Goal: Information Seeking & Learning: Learn about a topic

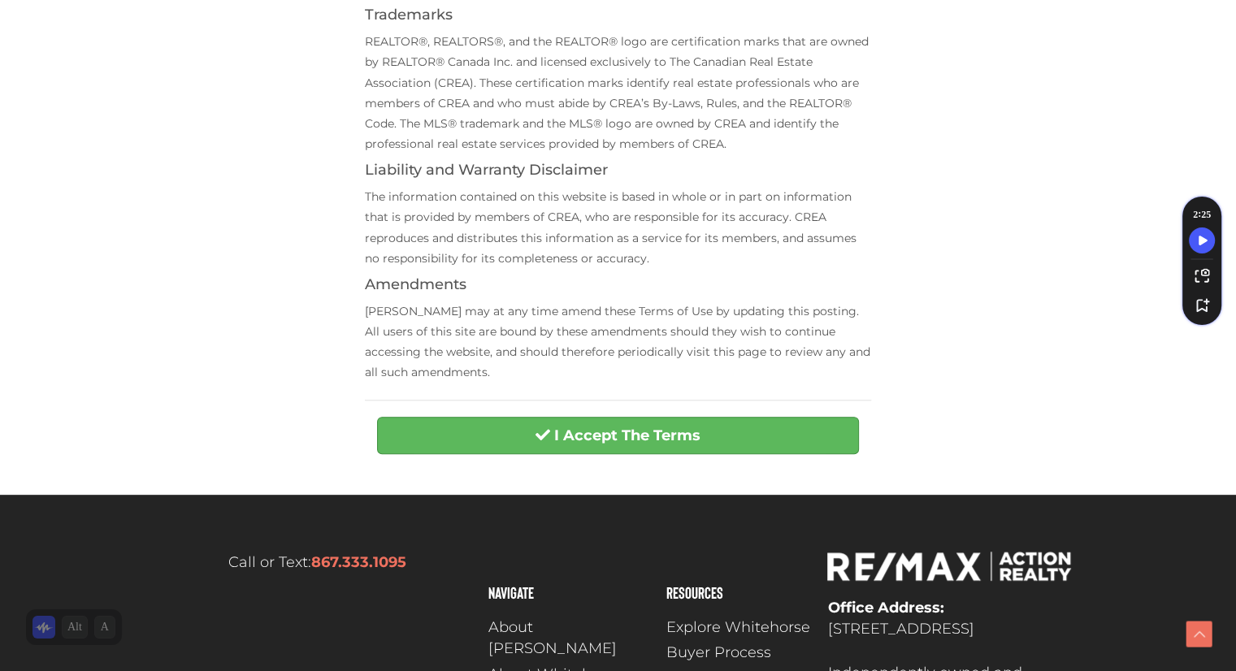
scroll to position [535, 0]
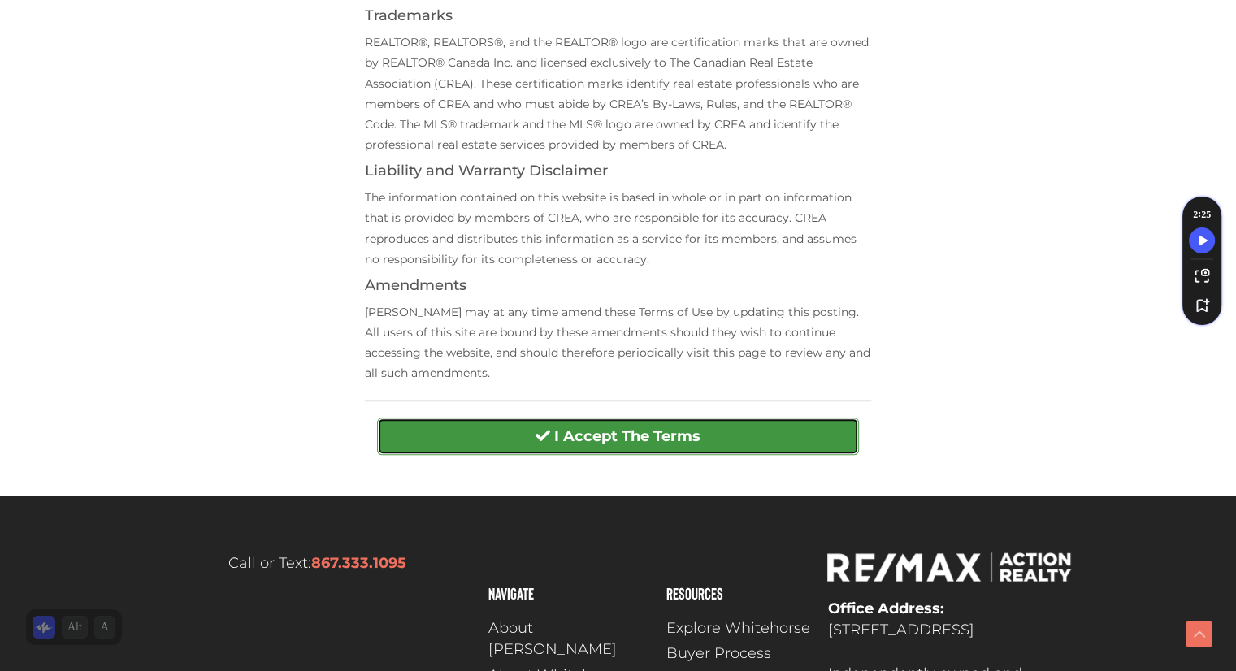
click at [663, 433] on strong "I Accept The Terms" at bounding box center [627, 436] width 146 height 18
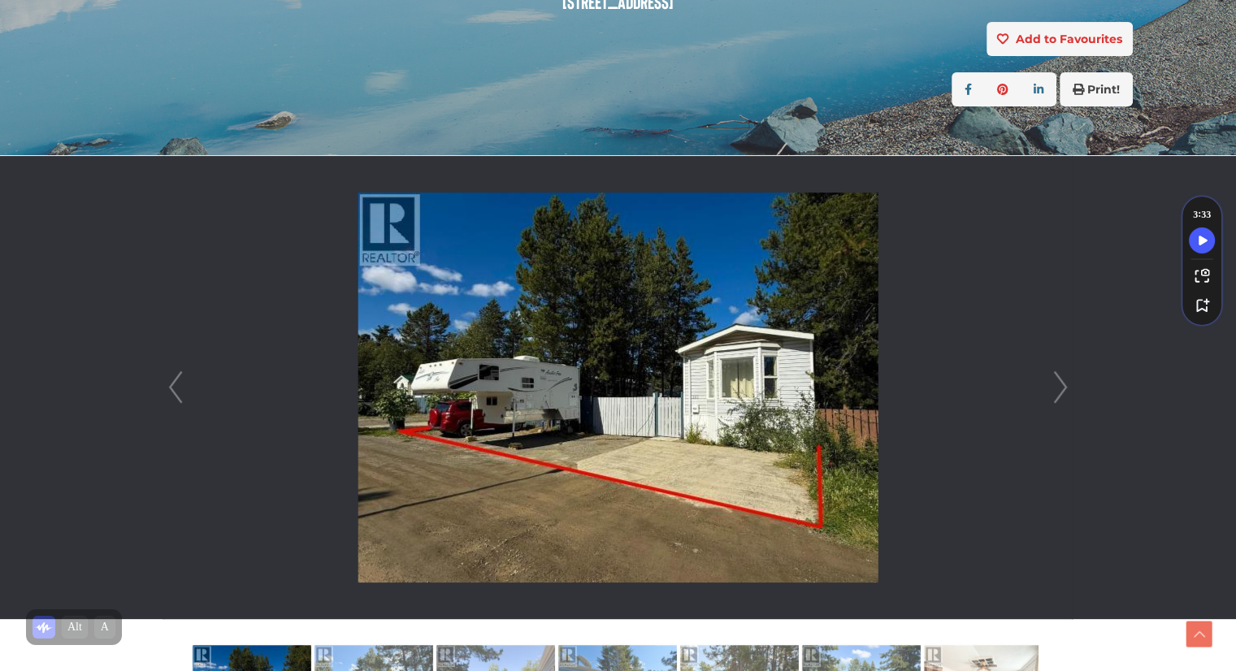
scroll to position [321, 0]
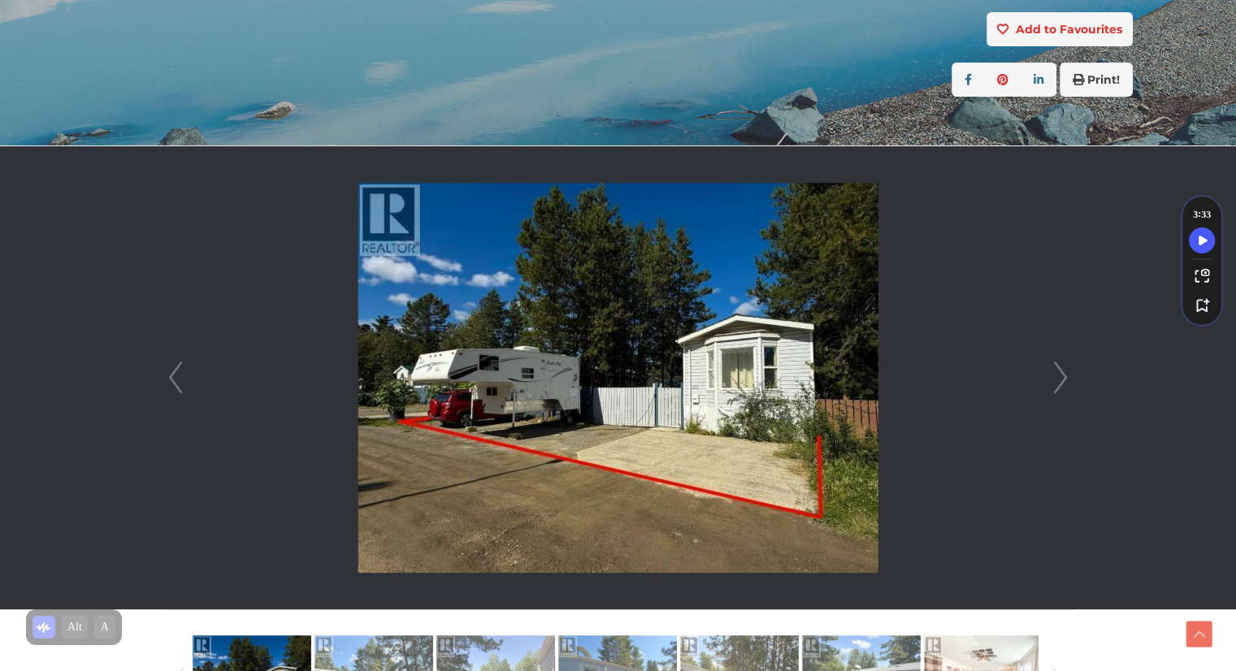
click at [1063, 373] on link "Next" at bounding box center [1060, 377] width 24 height 463
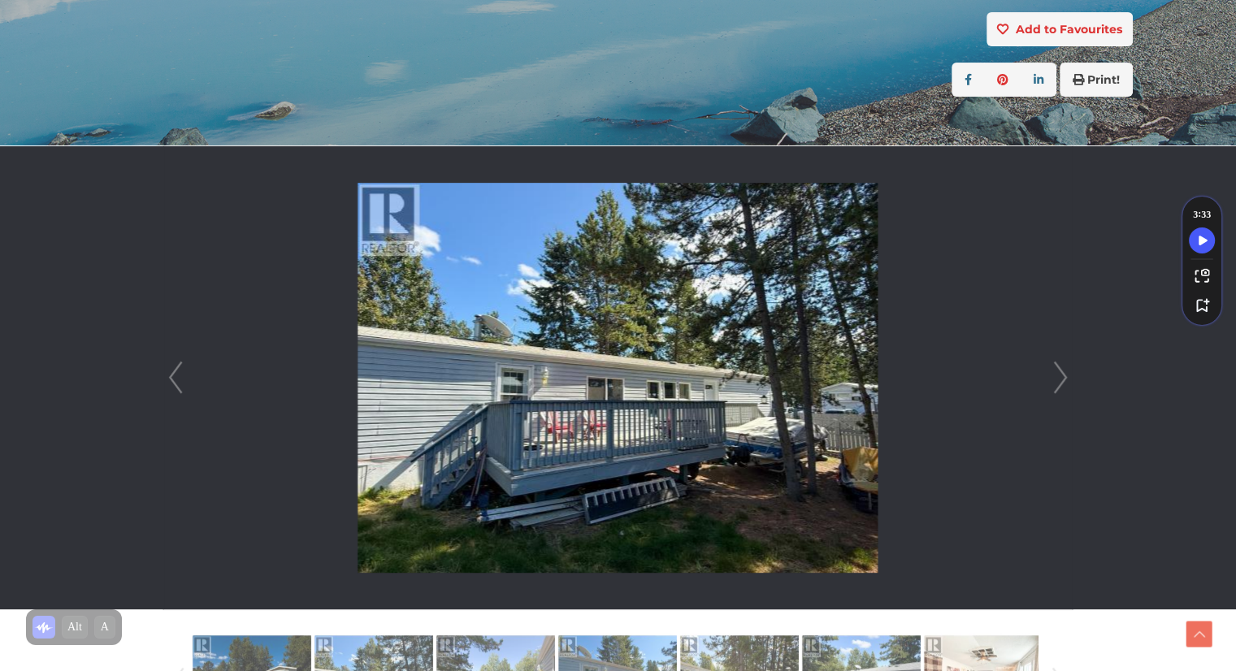
click at [1063, 373] on link "Next" at bounding box center [1060, 377] width 24 height 463
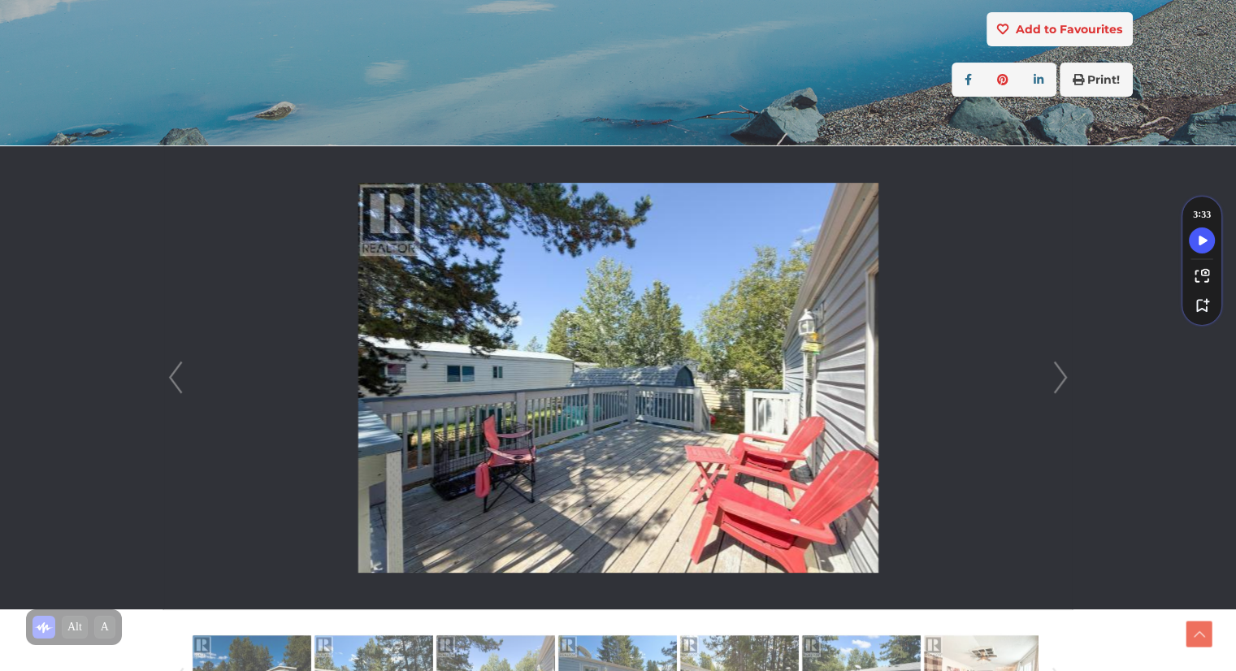
click at [1062, 375] on link "Next" at bounding box center [1060, 377] width 24 height 463
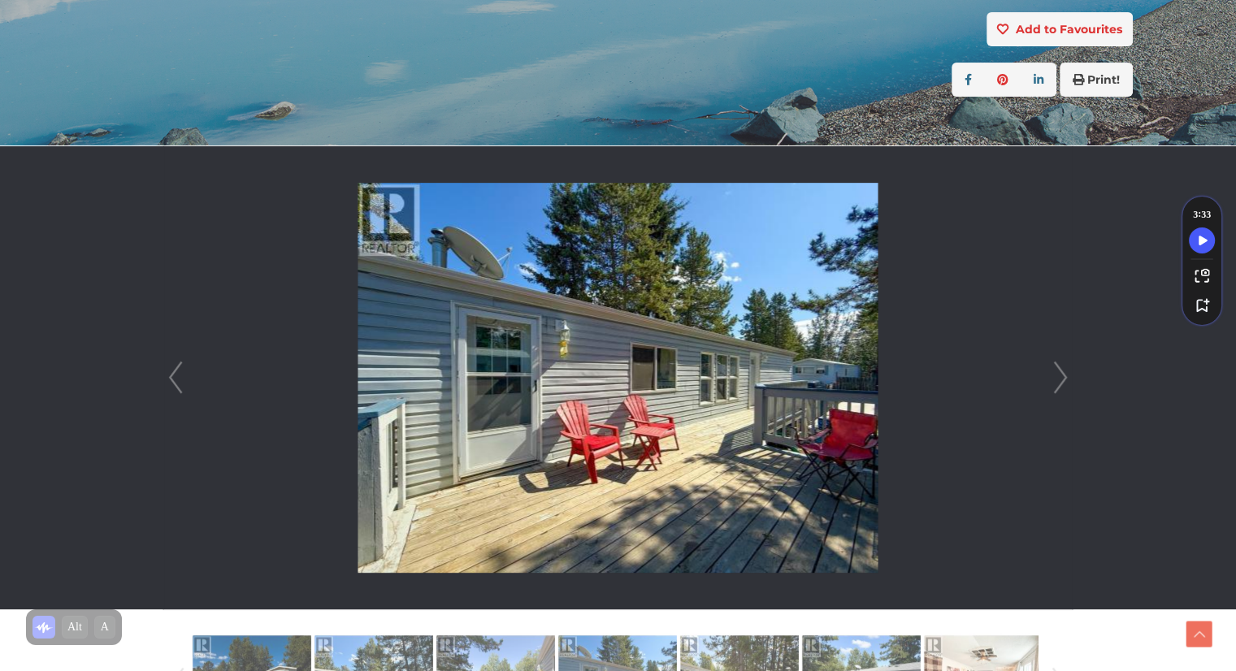
click at [1062, 375] on link "Next" at bounding box center [1060, 377] width 24 height 463
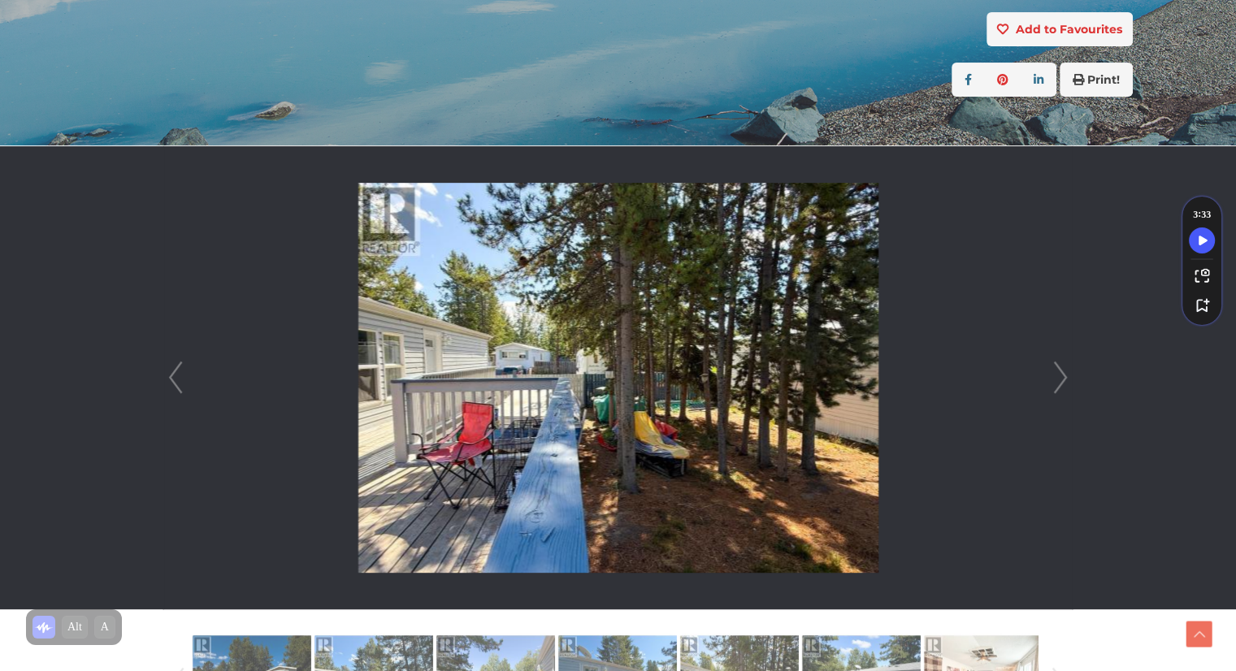
click at [1062, 375] on link "Next" at bounding box center [1060, 377] width 24 height 463
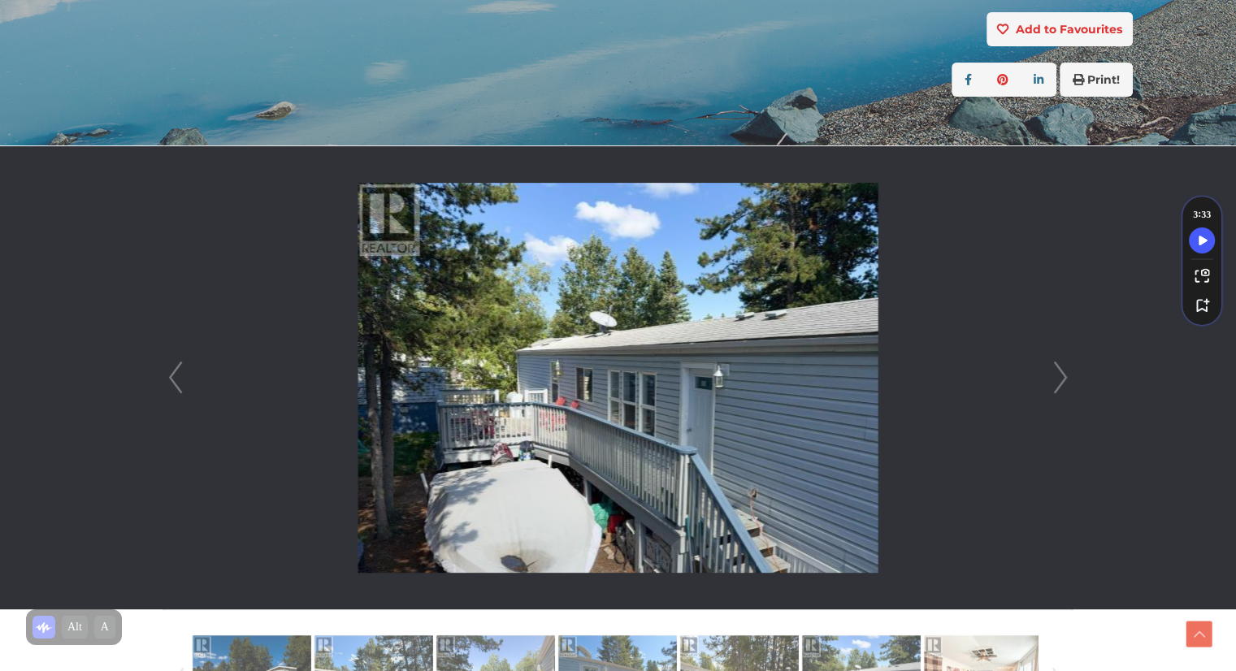
click at [1062, 375] on link "Next" at bounding box center [1060, 377] width 24 height 463
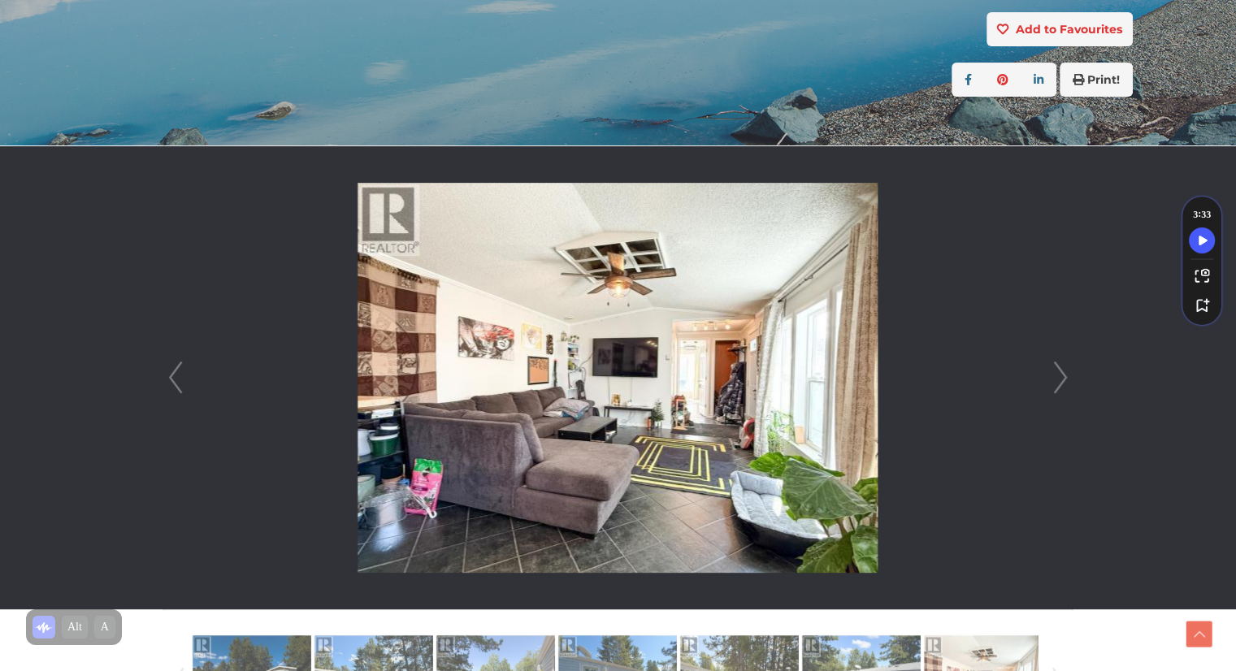
click at [1062, 375] on link "Next" at bounding box center [1060, 377] width 24 height 463
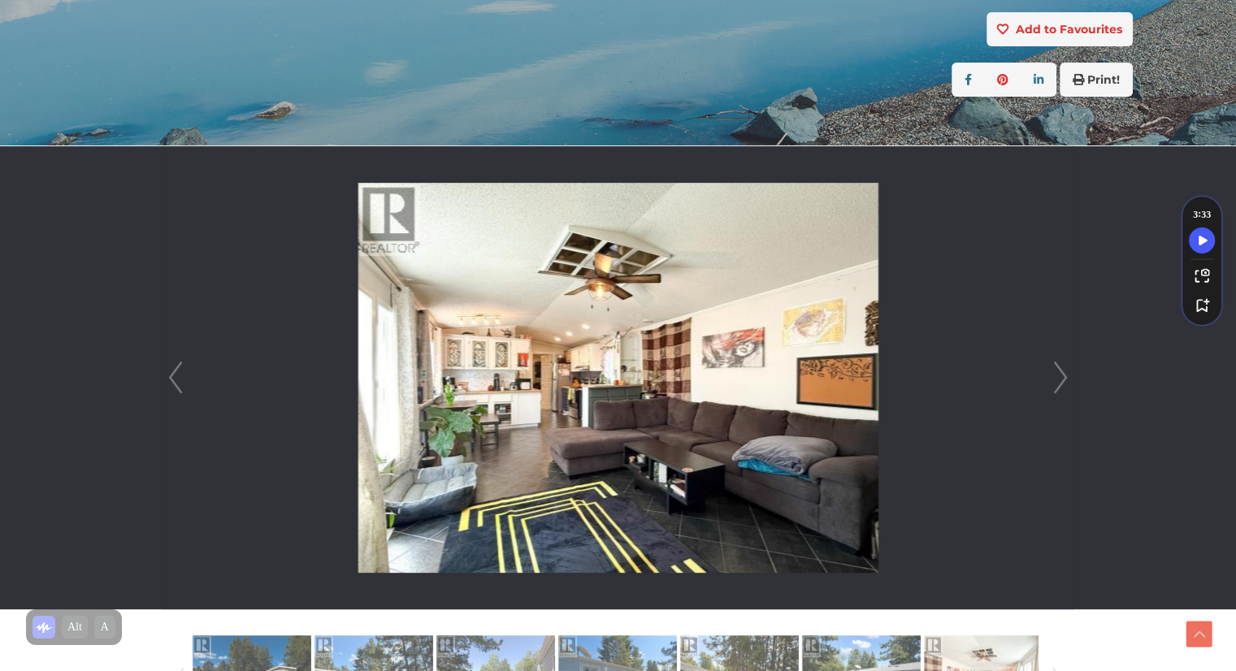
click at [1062, 375] on link "Next" at bounding box center [1060, 377] width 24 height 463
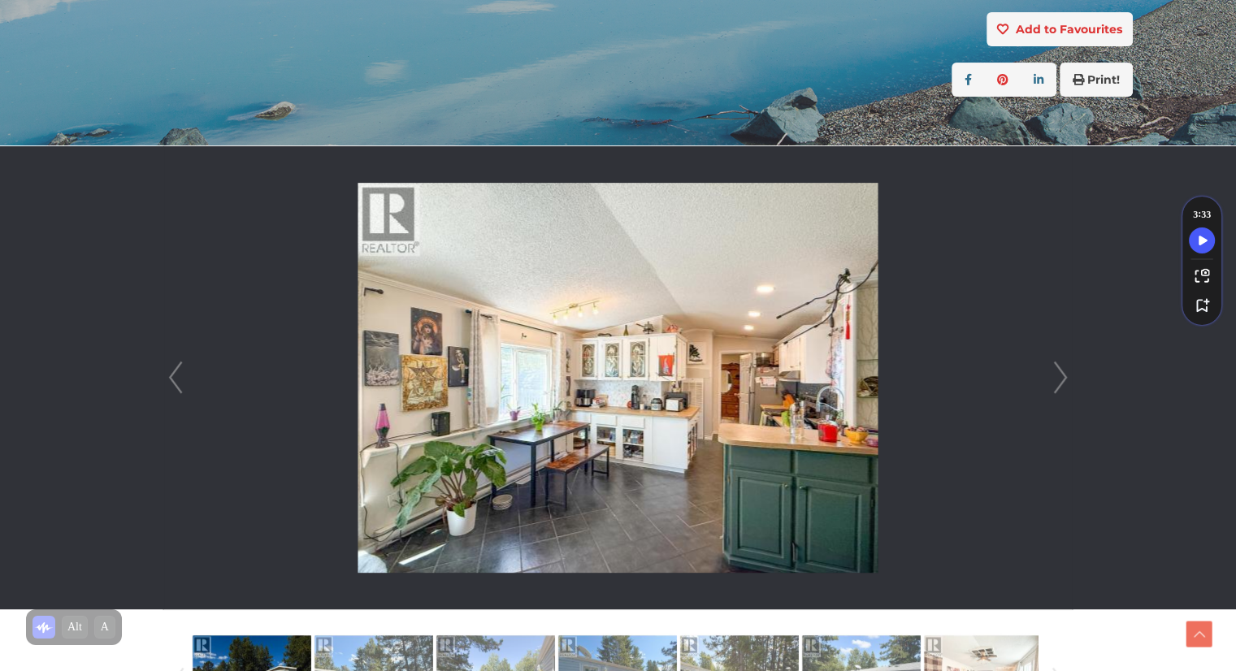
click at [1062, 375] on link "Next" at bounding box center [1060, 377] width 24 height 463
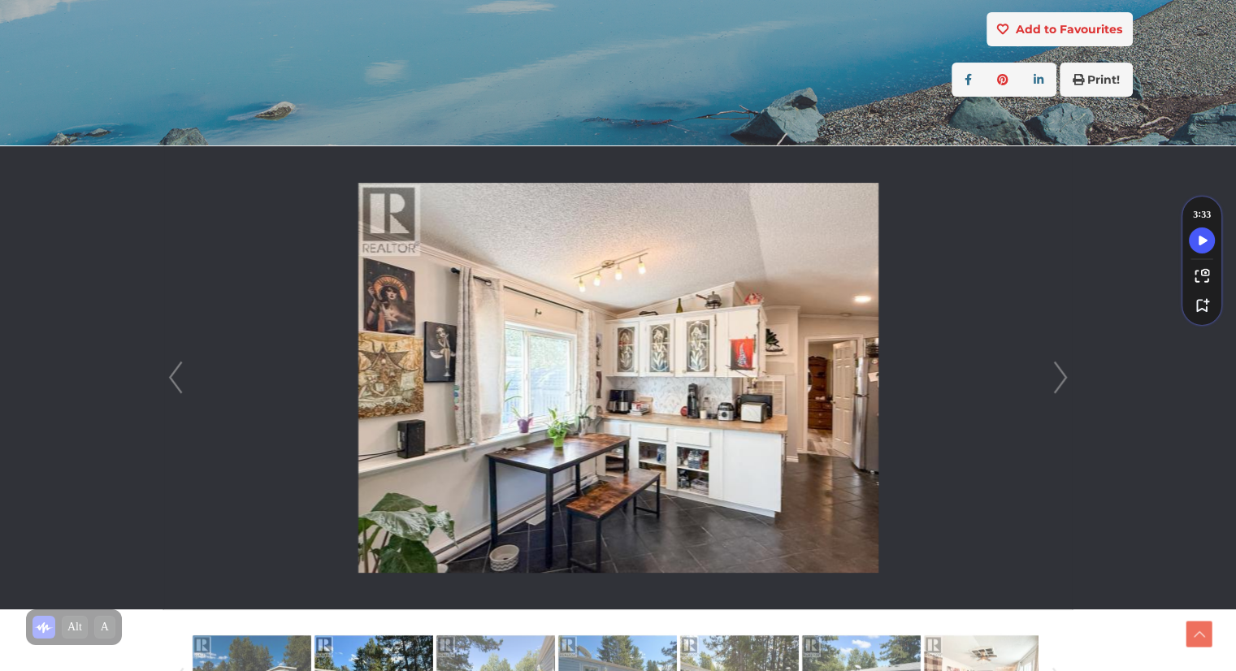
click at [1062, 375] on link "Next" at bounding box center [1060, 377] width 24 height 463
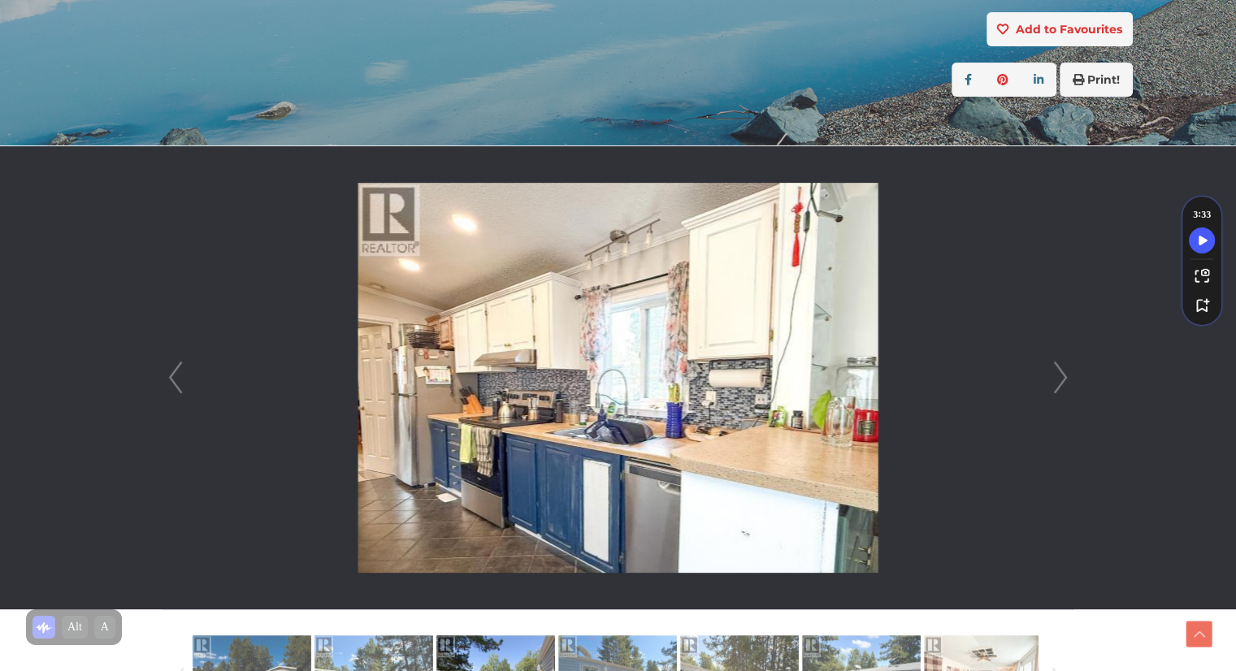
click at [1062, 375] on link "Next" at bounding box center [1060, 377] width 24 height 463
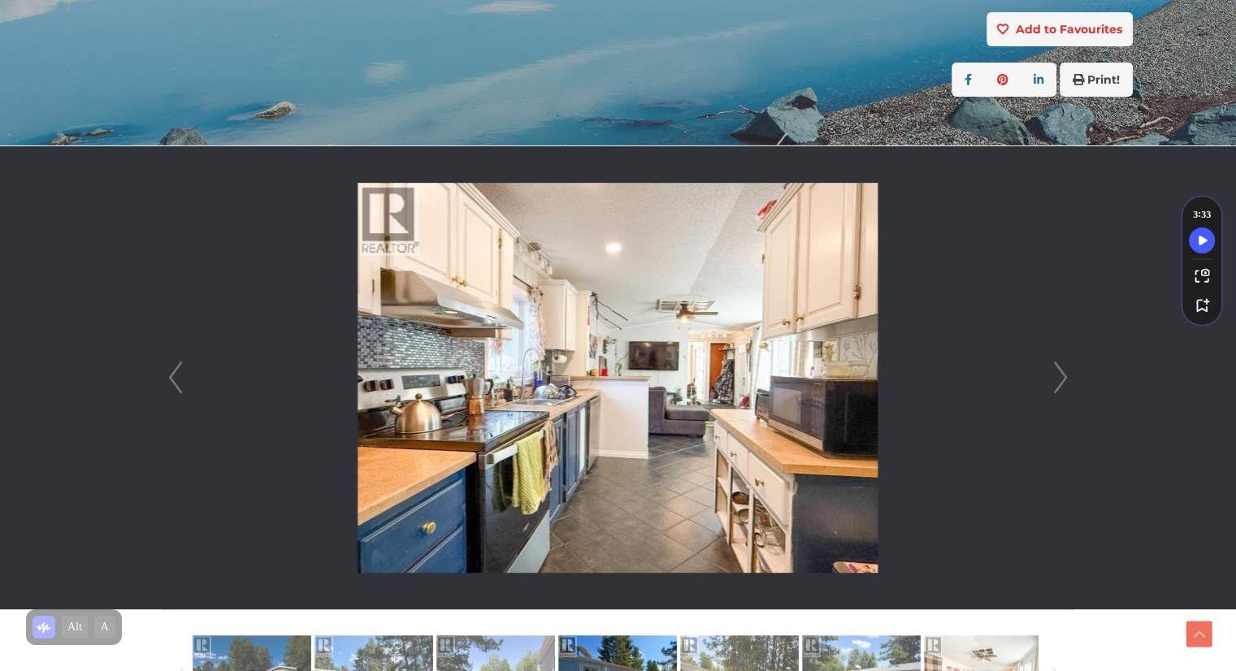
click at [1062, 375] on link "Next" at bounding box center [1060, 377] width 24 height 463
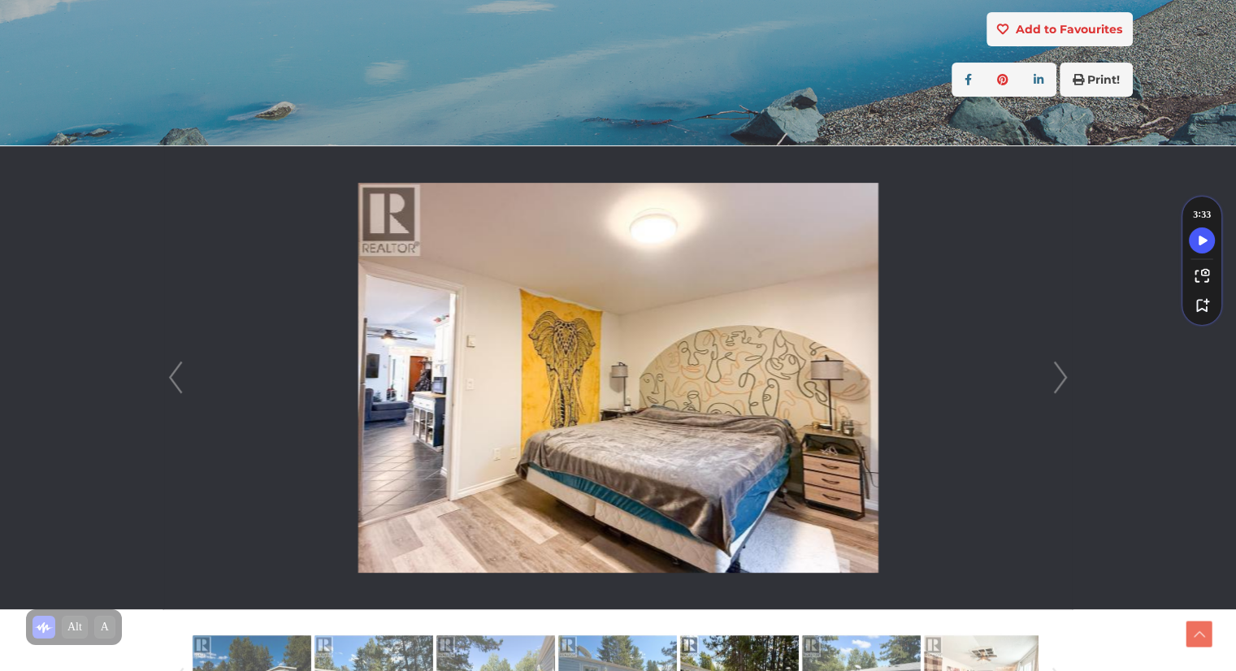
click at [1062, 375] on link "Next" at bounding box center [1060, 377] width 24 height 463
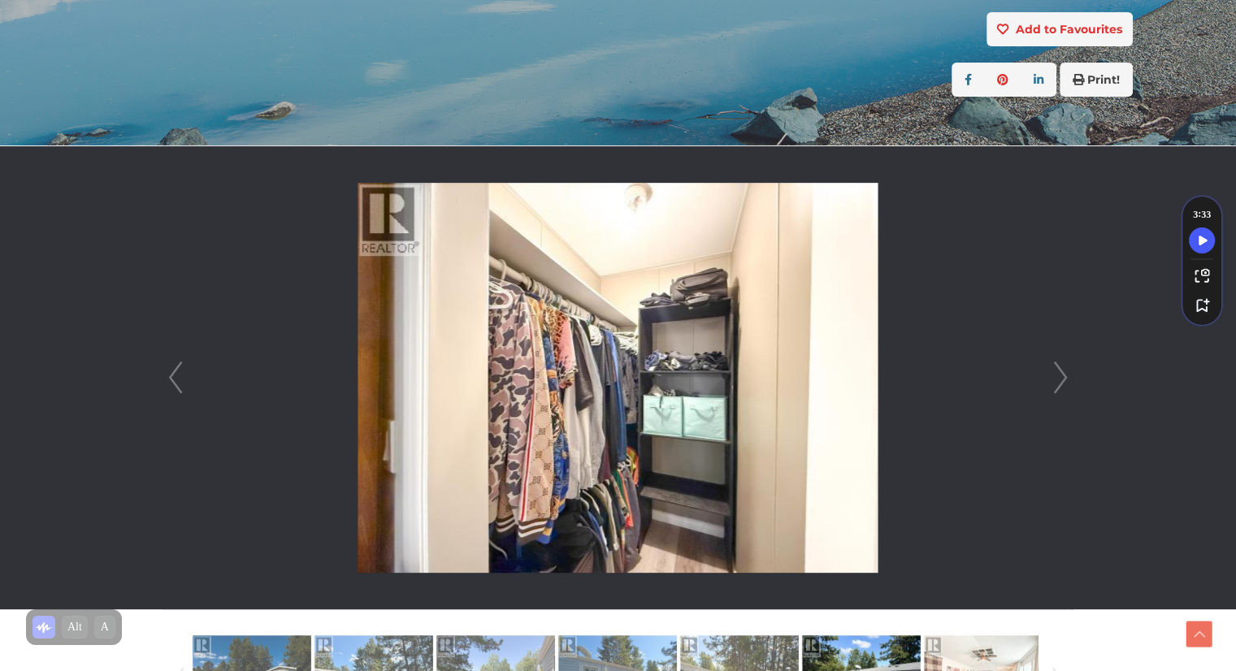
click at [1062, 375] on link "Next" at bounding box center [1060, 377] width 24 height 463
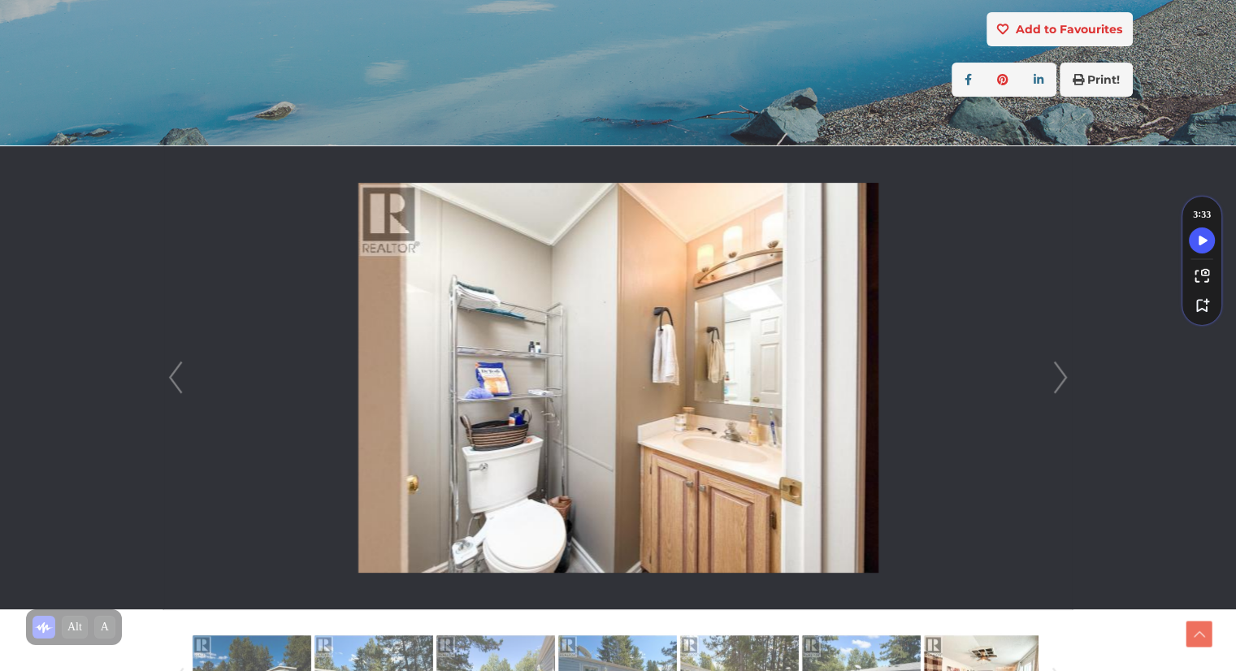
click at [1062, 375] on link "Next" at bounding box center [1060, 377] width 24 height 463
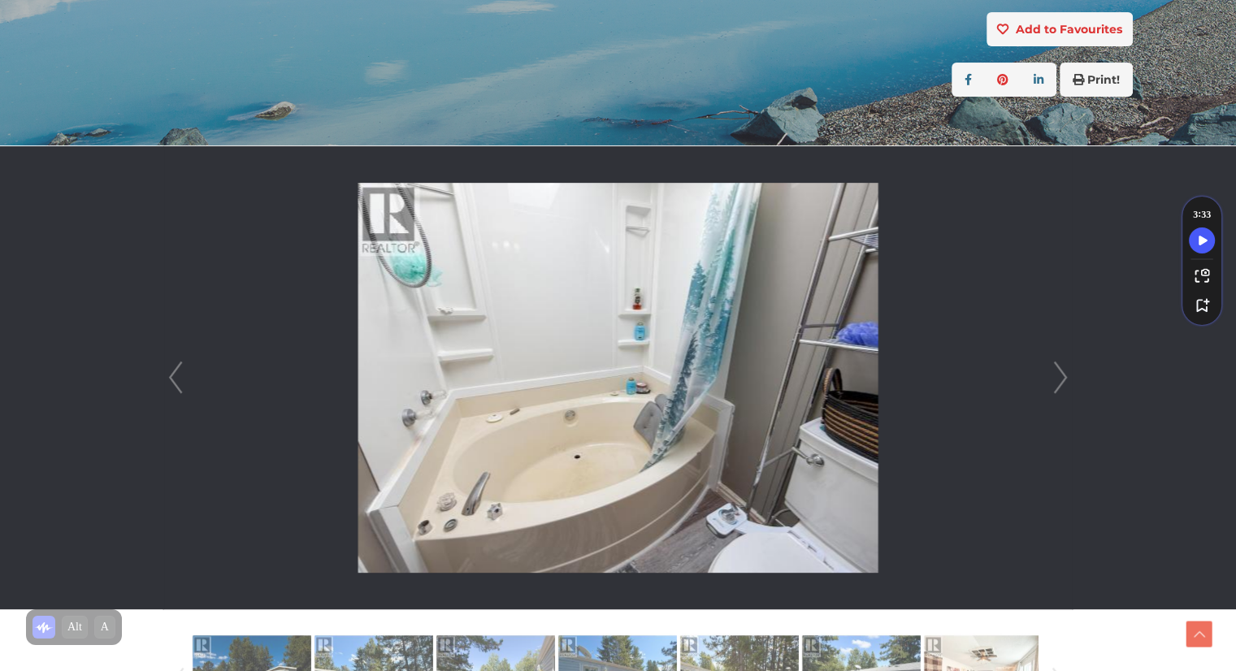
click at [1062, 375] on link "Next" at bounding box center [1060, 377] width 24 height 463
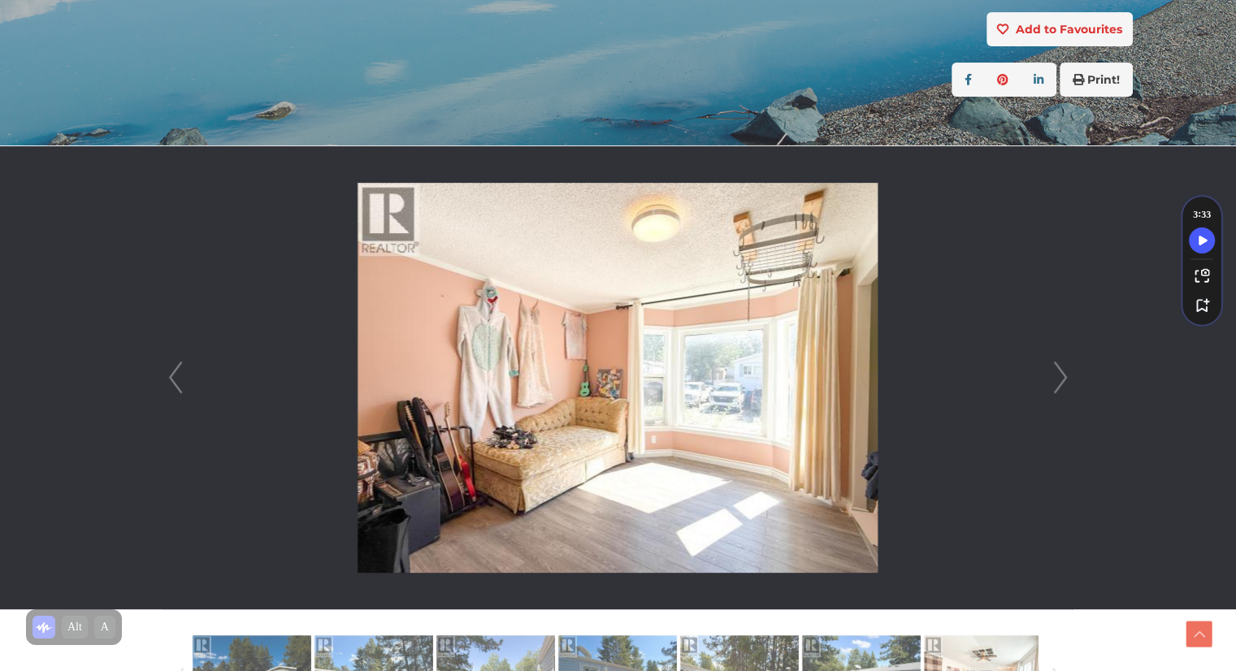
click at [1062, 375] on link "Next" at bounding box center [1060, 377] width 24 height 463
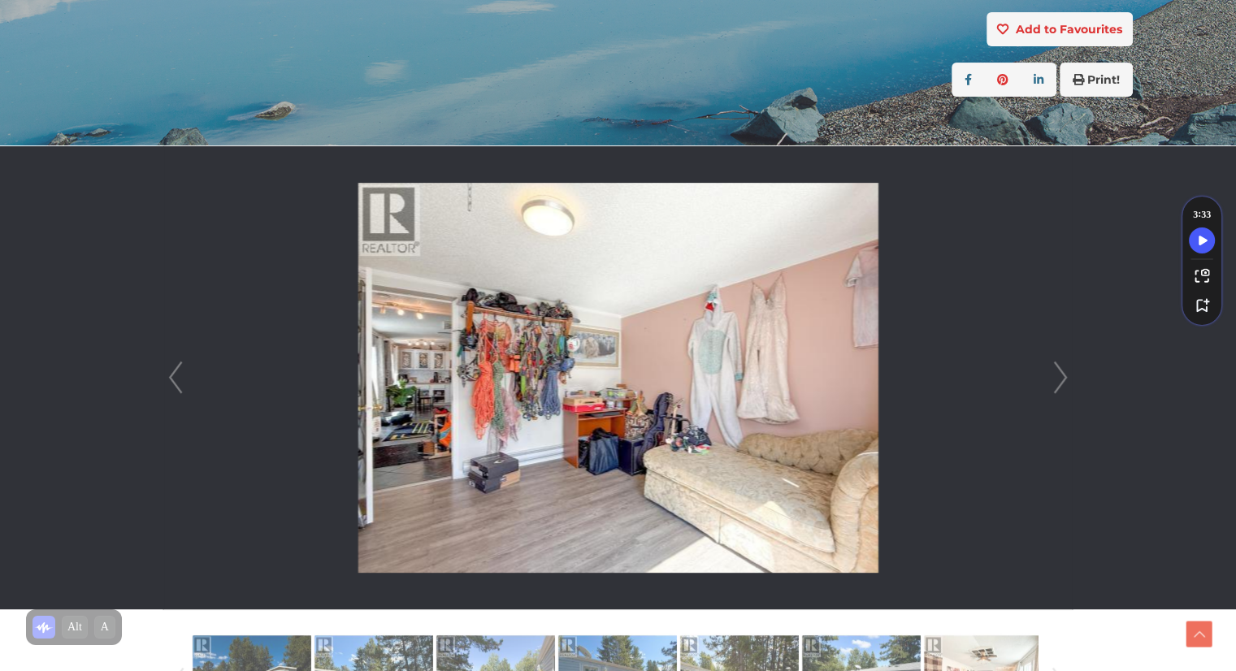
click at [1062, 375] on link "Next" at bounding box center [1060, 377] width 24 height 463
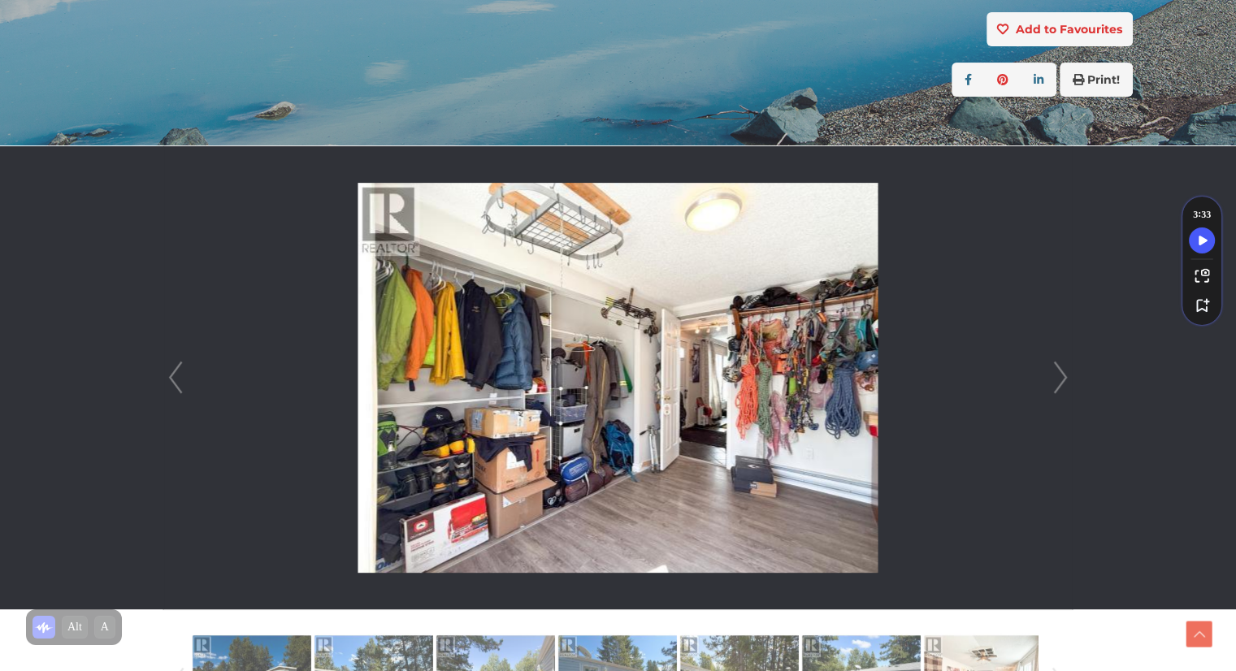
click at [1062, 375] on link "Next" at bounding box center [1060, 377] width 24 height 463
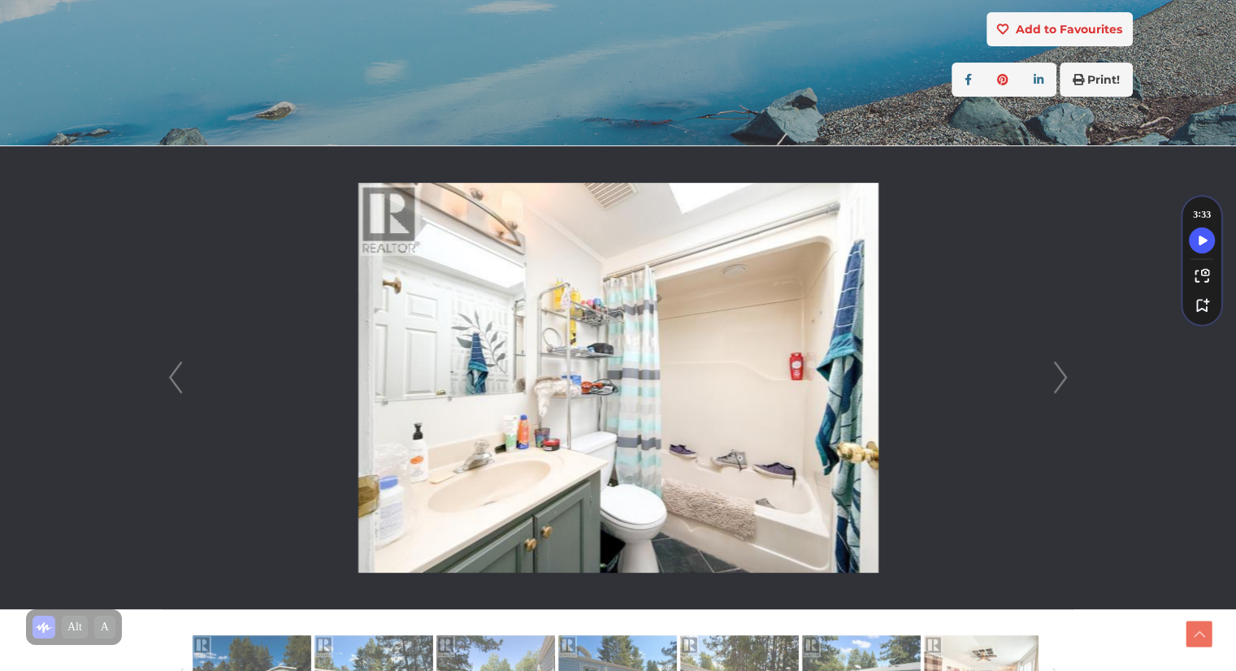
click at [1062, 375] on link "Next" at bounding box center [1060, 377] width 24 height 463
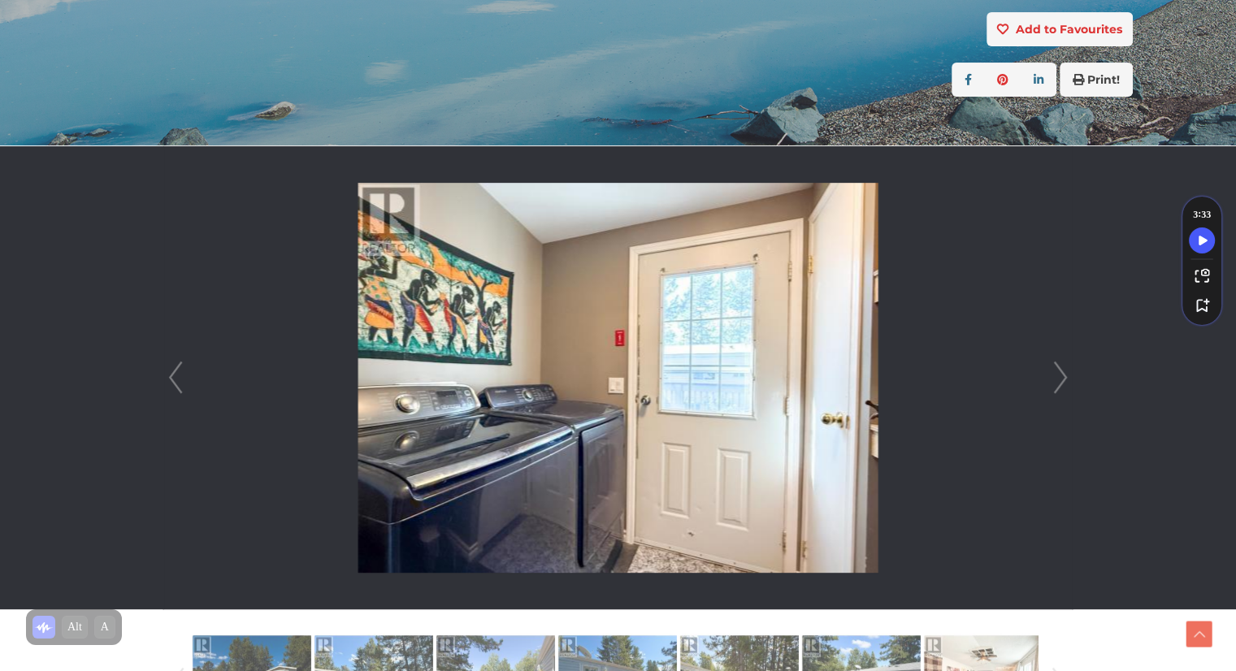
click at [1062, 375] on link "Next" at bounding box center [1060, 377] width 24 height 463
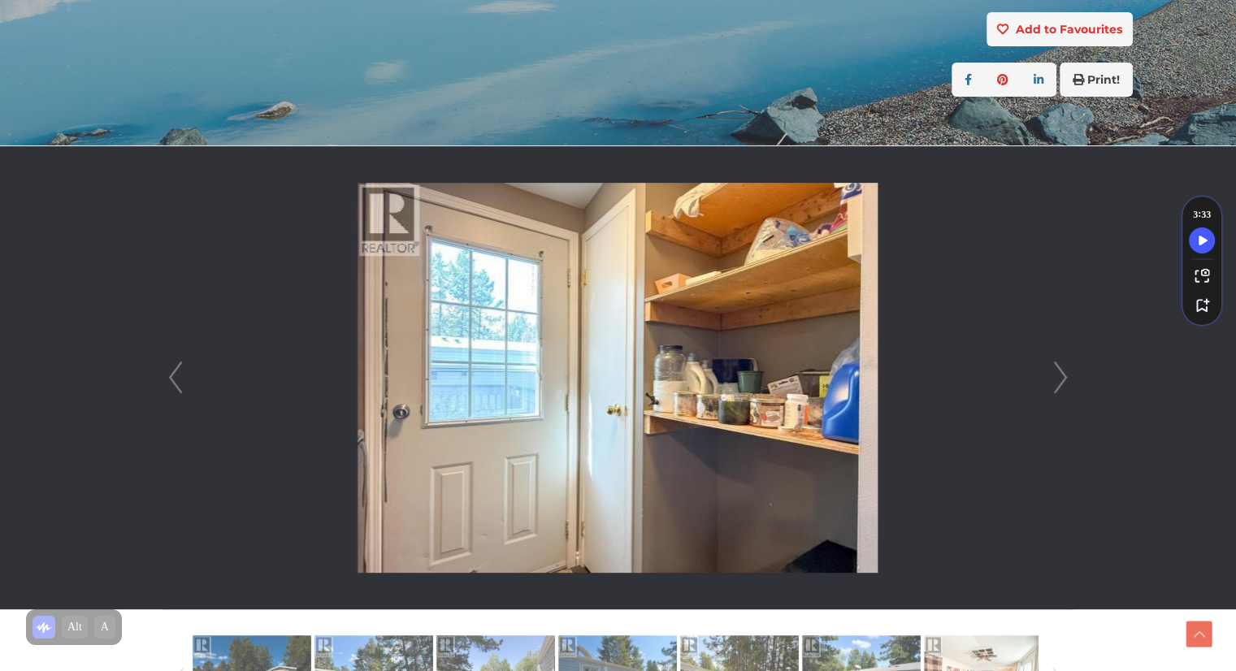
click at [1062, 375] on link "Next" at bounding box center [1060, 377] width 24 height 463
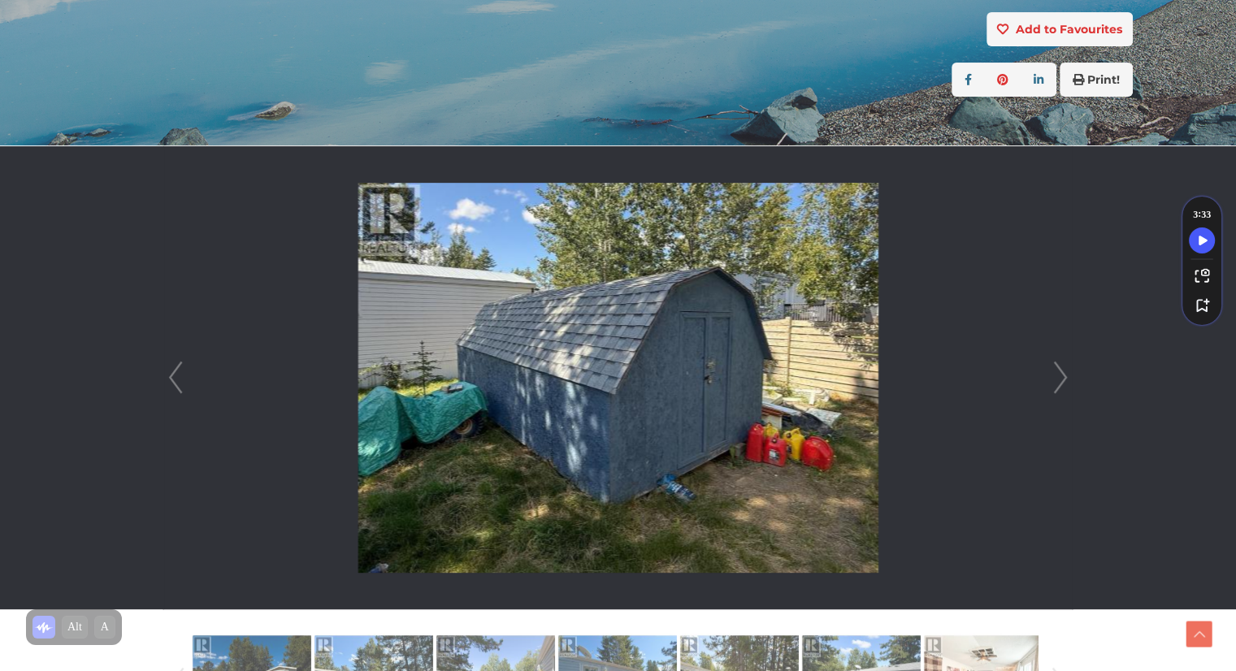
click at [1062, 375] on link "Next" at bounding box center [1060, 377] width 24 height 463
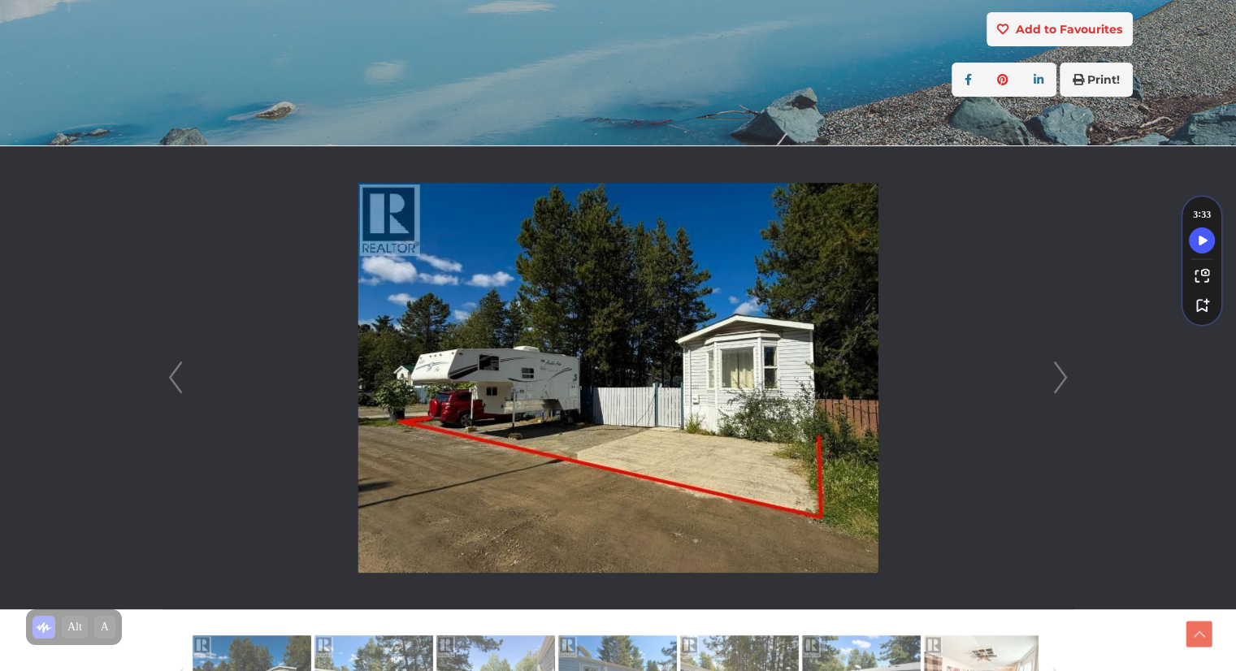
click at [1062, 375] on link "Next" at bounding box center [1060, 377] width 24 height 463
